Goal: Information Seeking & Learning: Check status

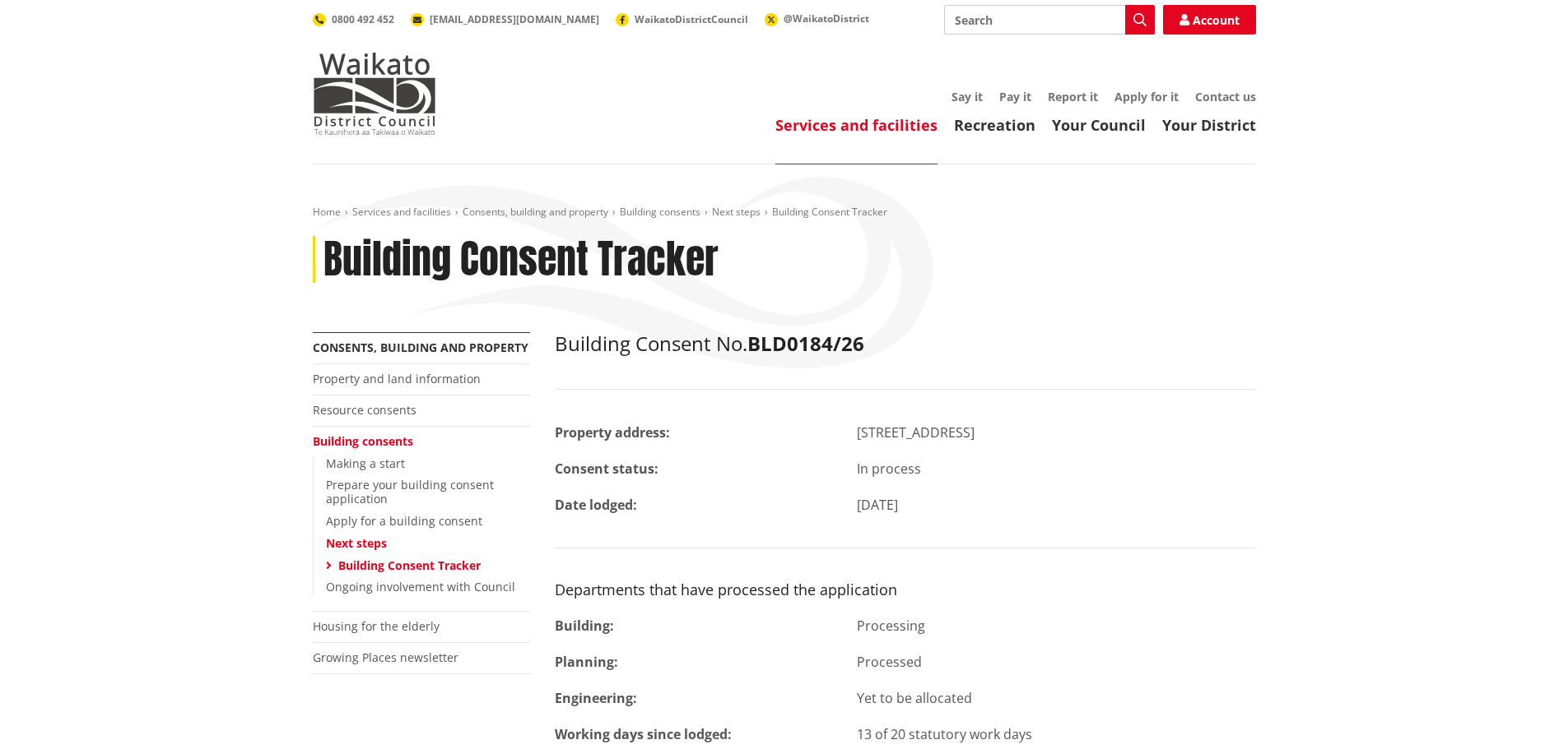
drag, startPoint x: 384, startPoint y: 440, endPoint x: 392, endPoint y: 443, distance: 8.5
click at [384, 440] on link "Building consents" at bounding box center [363, 441] width 100 height 15
click at [857, 211] on span "Building Consent Tracker" at bounding box center [829, 212] width 116 height 14
click at [801, 206] on span "Building Consent Tracker" at bounding box center [829, 212] width 116 height 14
click at [963, 185] on div "Home Services and facilities Consents, building and property Building consents …" at bounding box center [784, 610] width 1568 height 891
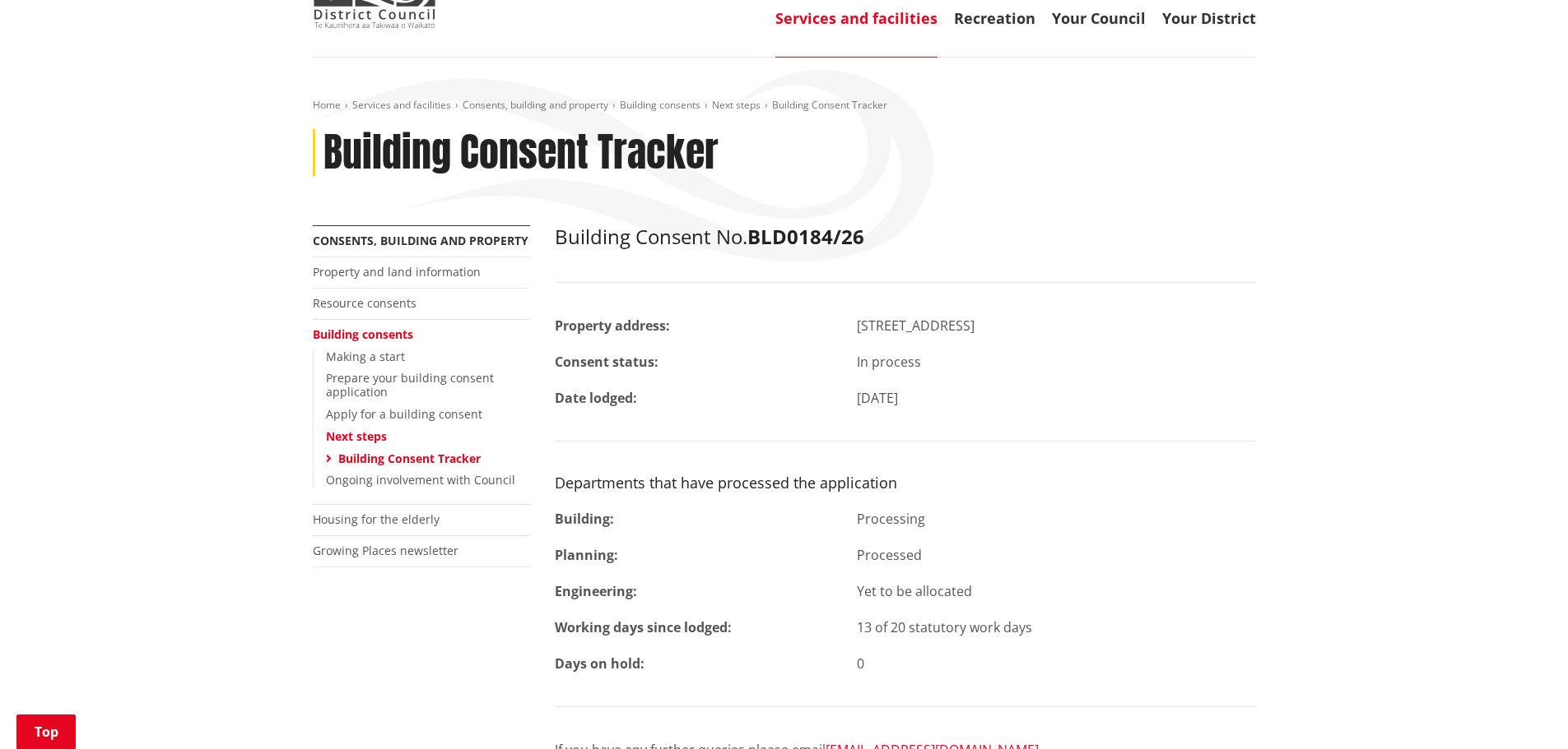
scroll to position [246, 0]
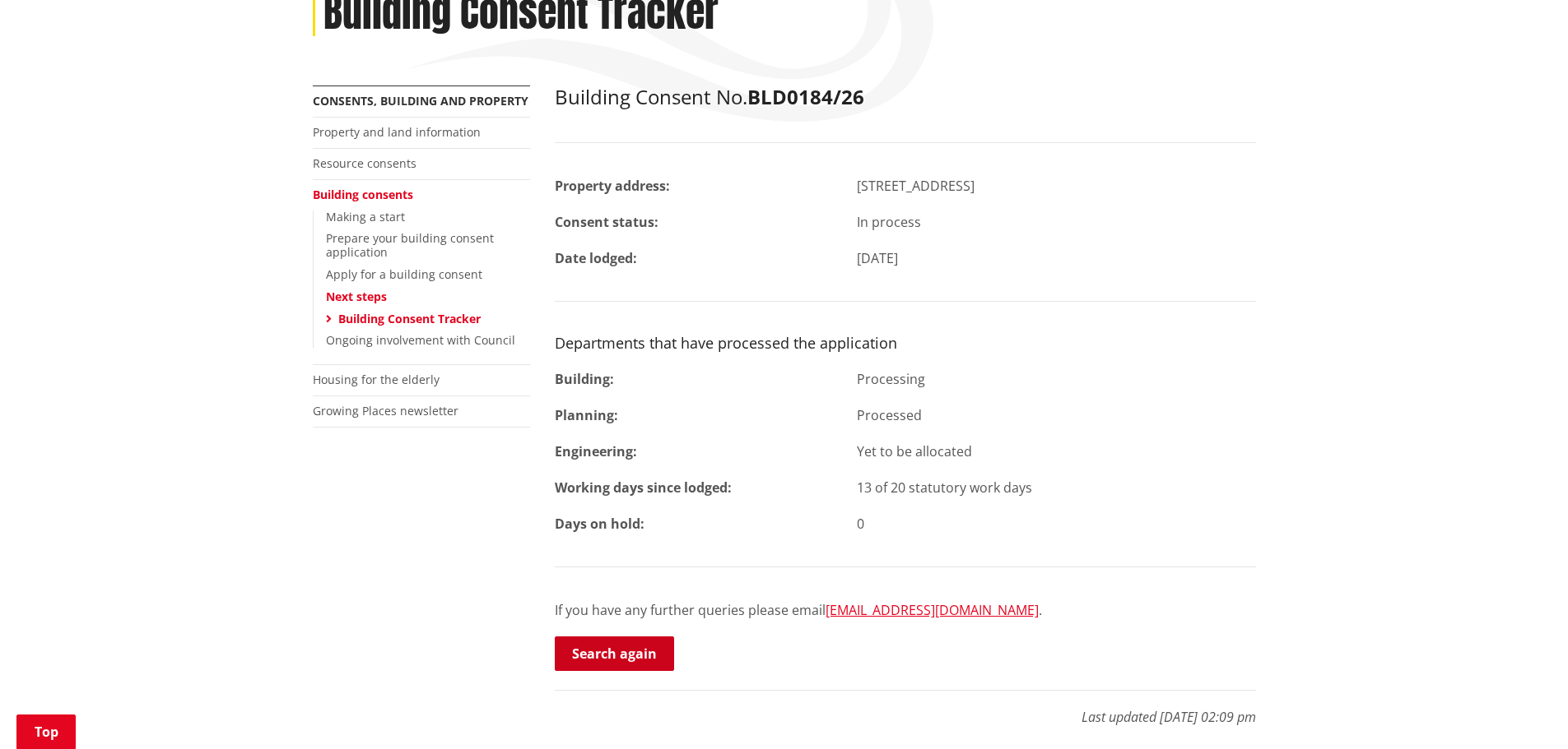
click at [614, 642] on link "Search again" at bounding box center [614, 654] width 119 height 35
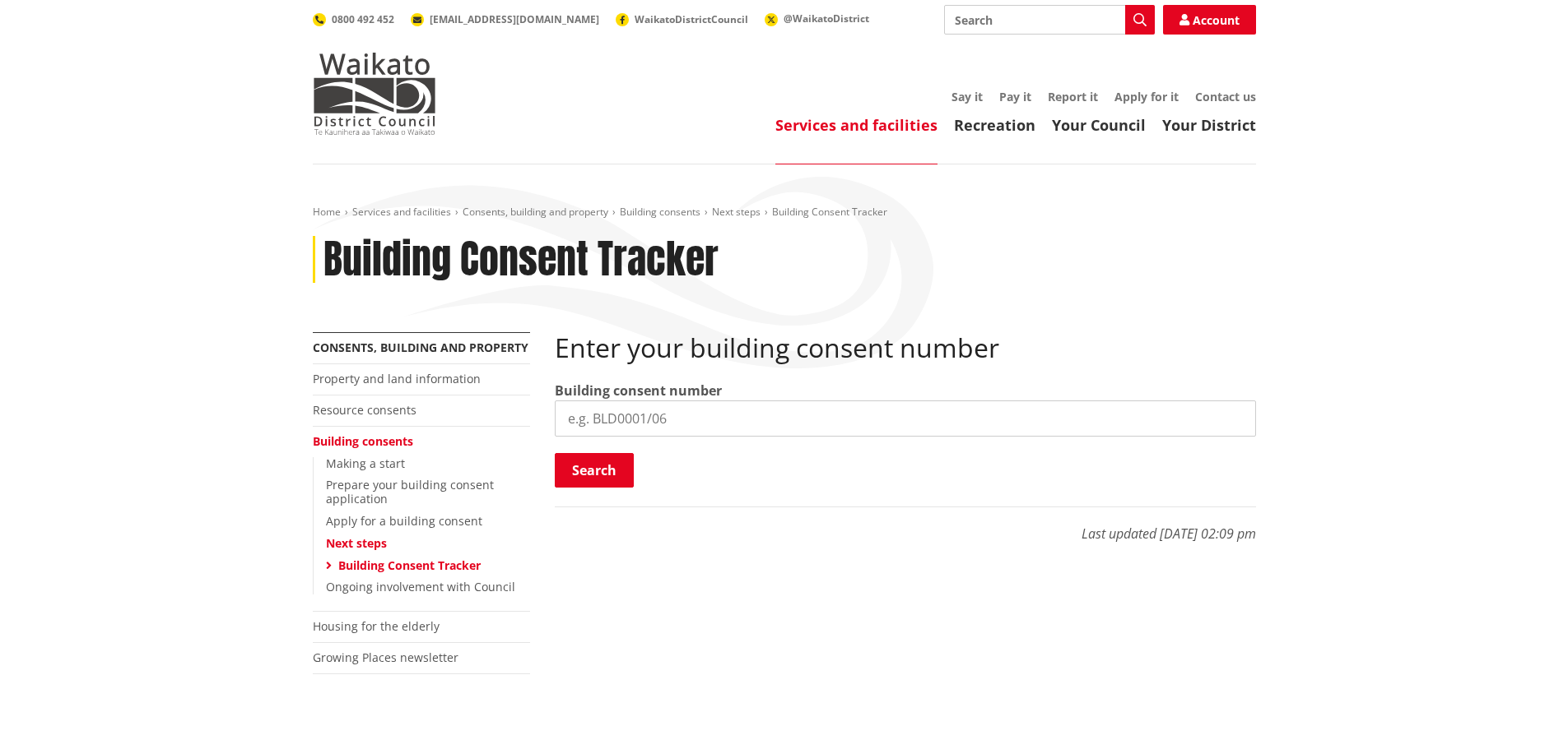
click at [711, 417] on input "search" at bounding box center [905, 418] width 701 height 36
type input "BLD0207/26"
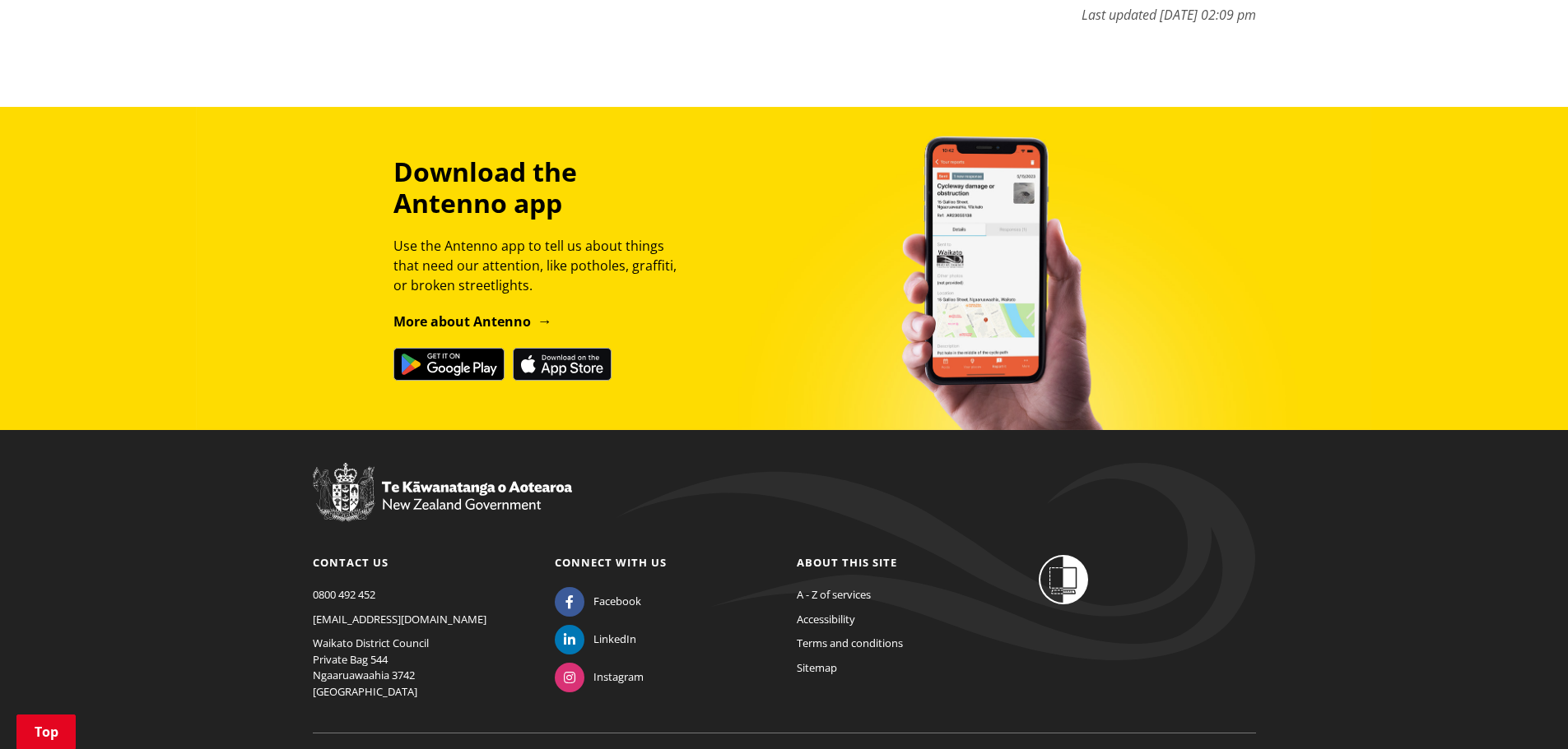
scroll to position [1032, 0]
